Goal: Participate in discussion: Engage in conversation with other users on a specific topic

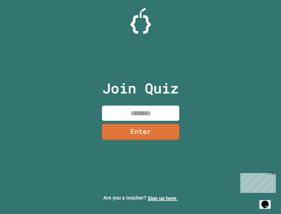
click at [138, 113] on input at bounding box center [140, 112] width 77 height 15
type input "********"
click at [129, 129] on link "Enter" at bounding box center [140, 131] width 78 height 16
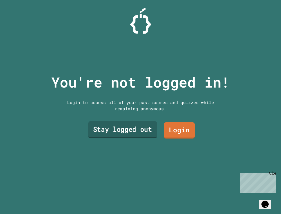
click at [134, 129] on link "Stay logged out" at bounding box center [122, 129] width 69 height 17
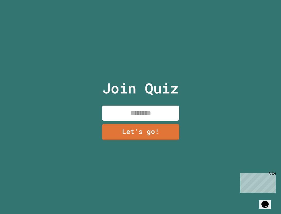
click at [154, 115] on input at bounding box center [140, 112] width 77 height 15
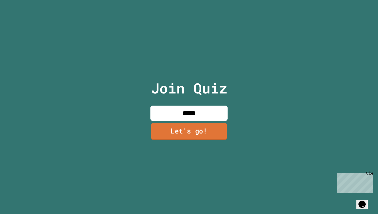
type input "*****"
click at [217, 131] on link "Let's go!" at bounding box center [189, 131] width 76 height 17
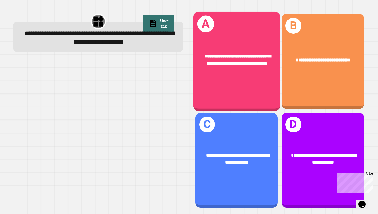
click at [258, 87] on div "**********" at bounding box center [236, 62] width 87 height 100
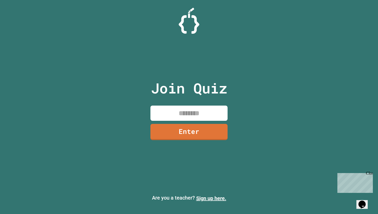
click at [178, 113] on input at bounding box center [189, 112] width 77 height 15
type input "****"
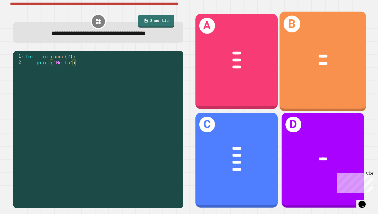
click at [318, 85] on div "B ***** *****" at bounding box center [323, 62] width 87 height 100
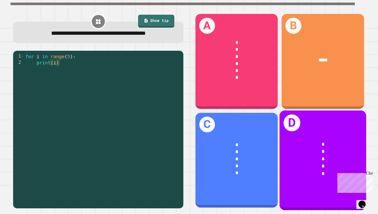
click at [324, 164] on div "*" at bounding box center [323, 165] width 67 height 7
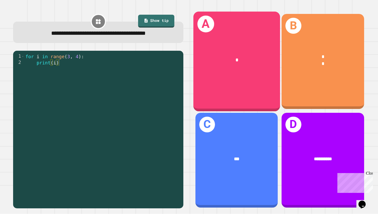
click at [226, 79] on div "A *" at bounding box center [236, 62] width 87 height 100
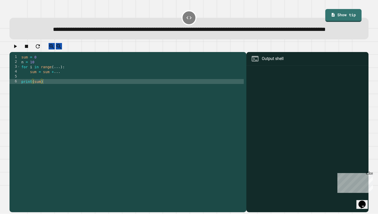
click at [96, 75] on div "sum = 0 n = 10 for i in range ( ... ) : sum = sum + ... print ( sum )" at bounding box center [132, 128] width 224 height 147
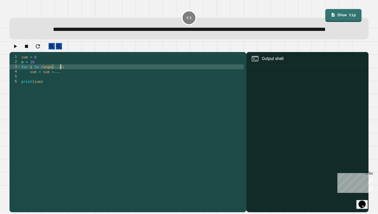
click at [60, 81] on div "sum = 0 n = 10 for i in range ( ... ) : sum = sum + ... print ( sum )" at bounding box center [132, 128] width 224 height 147
click at [65, 85] on div "sum = 0 n = 10 for i in range ( n ) : sum = sum + ... print ( sum )" at bounding box center [132, 128] width 224 height 147
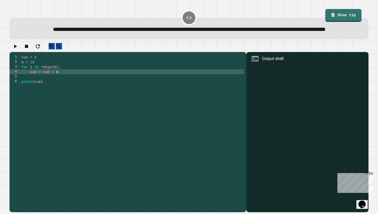
click at [16, 49] on icon "button" at bounding box center [15, 46] width 6 height 6
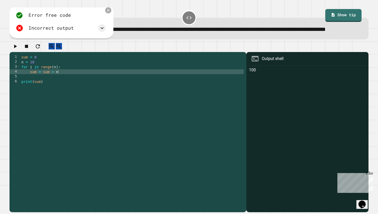
click at [109, 13] on icon at bounding box center [108, 10] width 4 height 4
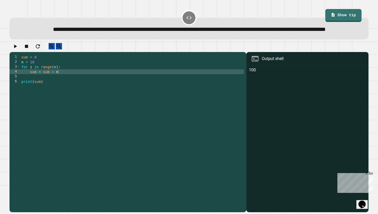
scroll to position [0, 1]
click at [39, 71] on div "sum = 0 n = 10 for i in range ( n ) : sum = sum + n print ( sum )" at bounding box center [132, 128] width 224 height 147
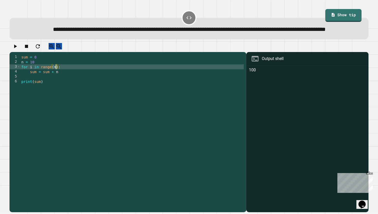
click at [56, 82] on div "sum = 0 n = 10 for i in range ( n ) : sum = sum + n print ( sum )" at bounding box center [132, 128] width 224 height 147
click at [17, 48] on icon "button" at bounding box center [15, 47] width 3 height 4
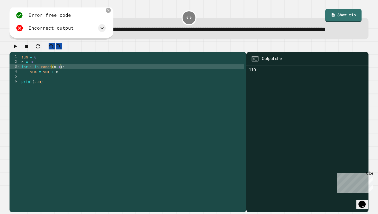
click at [60, 81] on div "sum = 0 n = 10 for i in range ( n + 1 ) : sum = sum + n print ( sum )" at bounding box center [132, 128] width 224 height 147
click at [108, 13] on icon at bounding box center [108, 10] width 4 height 4
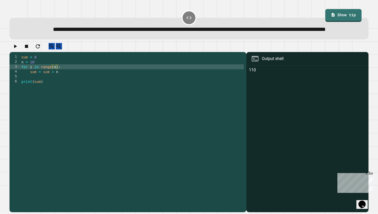
scroll to position [0, 0]
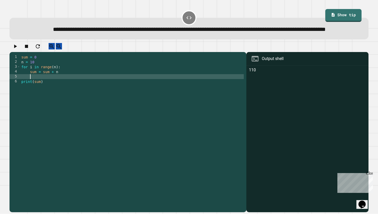
click at [50, 90] on div "sum = 0 n = 10 for i in range ( n ) : sum = sum + n print ( sum )" at bounding box center [132, 128] width 224 height 147
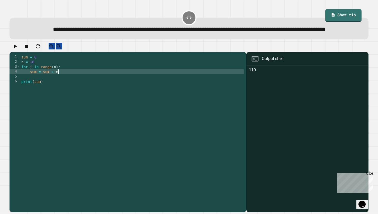
click at [76, 86] on div "sum = 0 n = 10 for i in range ( n ) : sum = sum + n print ( sum )" at bounding box center [132, 128] width 224 height 147
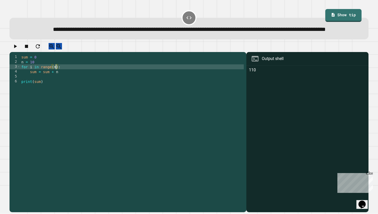
click at [57, 81] on div "sum = 0 n = 10 for i in range ( n ) : sum = sum + n print ( sum )" at bounding box center [132, 128] width 224 height 147
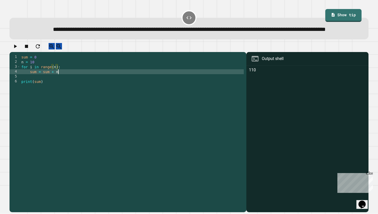
click at [60, 86] on div "sum = 0 n = 10 for i in range ( n ) : sum = sum + n print ( sum )" at bounding box center [132, 128] width 224 height 147
click at [16, 48] on icon "button" at bounding box center [15, 47] width 3 height 4
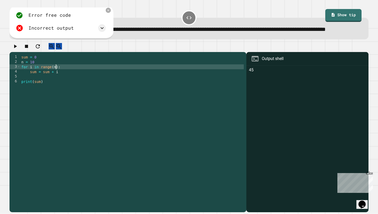
click at [55, 82] on div "sum = 0 n = 10 for i in range ( n ) : sum = sum + i print ( sum )" at bounding box center [132, 128] width 224 height 147
click at [18, 49] on icon "button" at bounding box center [15, 46] width 6 height 6
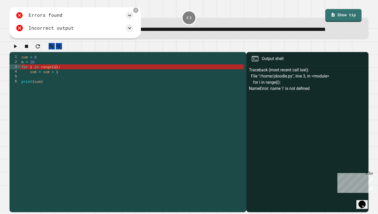
click at [56, 81] on div "sum = 0 n = 10 for i in range ( i ) : sum = sum + i print ( sum )" at bounding box center [132, 128] width 224 height 147
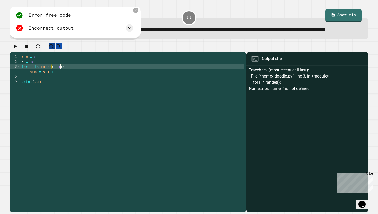
scroll to position [0, 3]
type textarea "**********"
click at [13, 49] on button "button" at bounding box center [15, 46] width 6 height 6
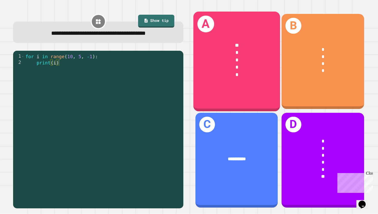
click at [209, 54] on div "*" at bounding box center [236, 52] width 67 height 7
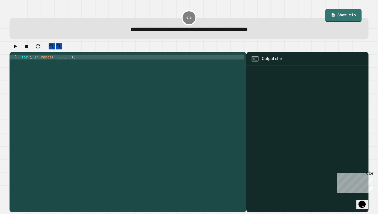
click at [57, 61] on div "for i in range ( .. , .. , .. ) :" at bounding box center [132, 133] width 224 height 156
click at [75, 63] on div "for i in range ( 10 , .. , .. ) :" at bounding box center [132, 133] width 224 height 156
type textarea "**********"
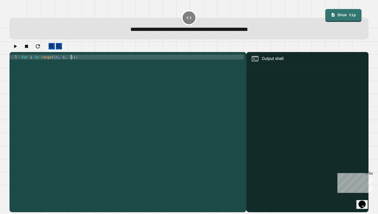
click at [15, 49] on icon "button" at bounding box center [15, 46] width 6 height 6
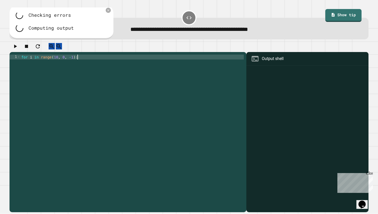
click at [81, 62] on div "for i in range ( 10 , 0 , - 1 ) :" at bounding box center [132, 133] width 224 height 156
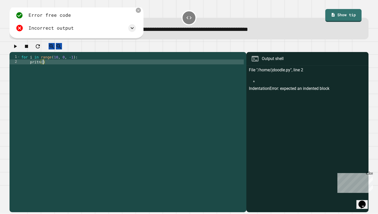
scroll to position [0, 1]
click at [16, 49] on icon "button" at bounding box center [15, 46] width 6 height 6
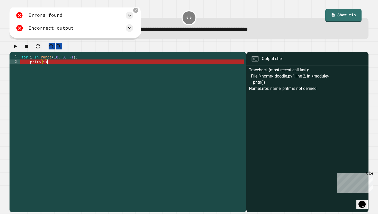
click at [55, 67] on div "for i in range ( 10 , 0 , - 1 ) : pritn ( i )" at bounding box center [132, 133] width 224 height 156
click at [46, 67] on div "for i in range ( 10 , 0 , - 1 ) : pritn ( i )" at bounding box center [132, 133] width 224 height 156
click at [45, 66] on div "for i in range ( 10 , 0 , - 1 ) : pritn ( i )" at bounding box center [132, 133] width 224 height 156
click at [65, 62] on div "for i in range ( 10 , 0 , - 1 ) : pritn ( i )" at bounding box center [132, 133] width 224 height 156
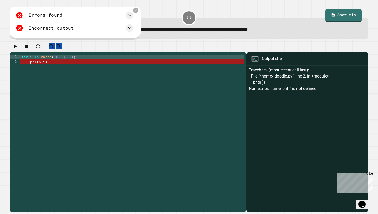
scroll to position [0, 3]
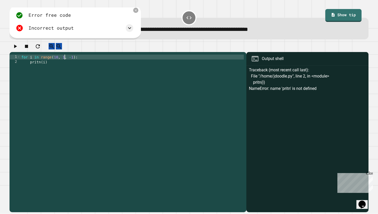
click at [18, 49] on icon "button" at bounding box center [15, 46] width 6 height 6
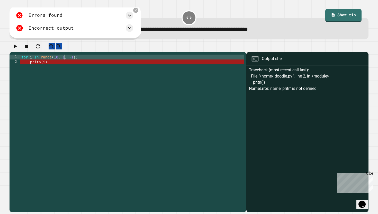
click at [65, 63] on div "for i in range ( 10 , 1 , - 1 ) : pritn ( i )" at bounding box center [132, 133] width 224 height 156
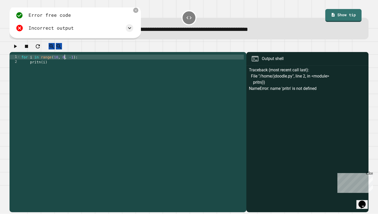
click at [40, 67] on div "for i in range ( 10 , 0 , - 1 ) : pritn ( i )" at bounding box center [132, 133] width 224 height 156
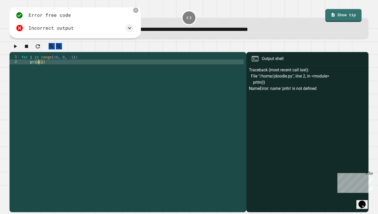
scroll to position [0, 1]
type textarea "********"
click at [18, 46] on icon "button" at bounding box center [15, 46] width 6 height 6
